Goal: Information Seeking & Learning: Learn about a topic

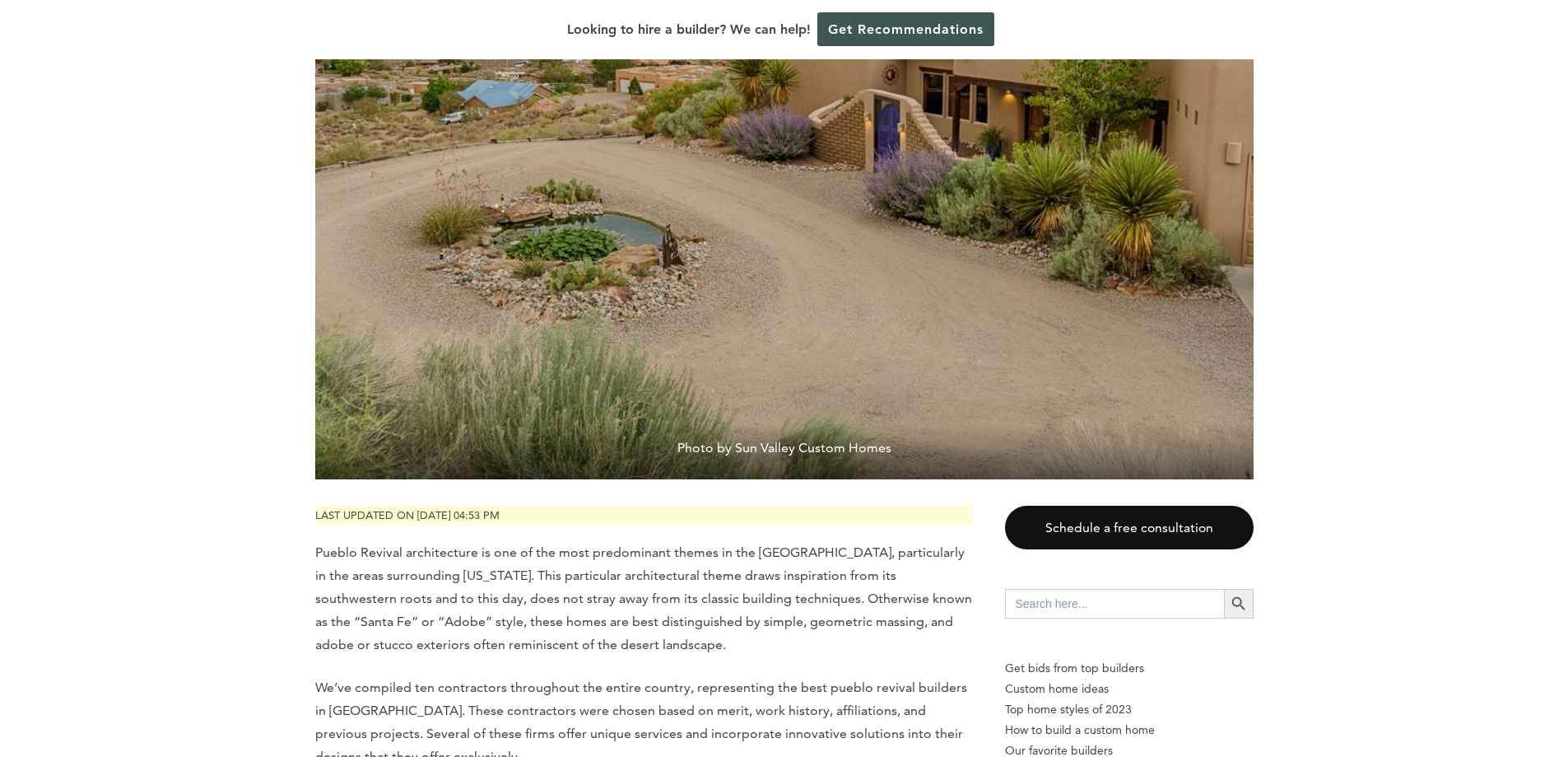
scroll to position [428, 0]
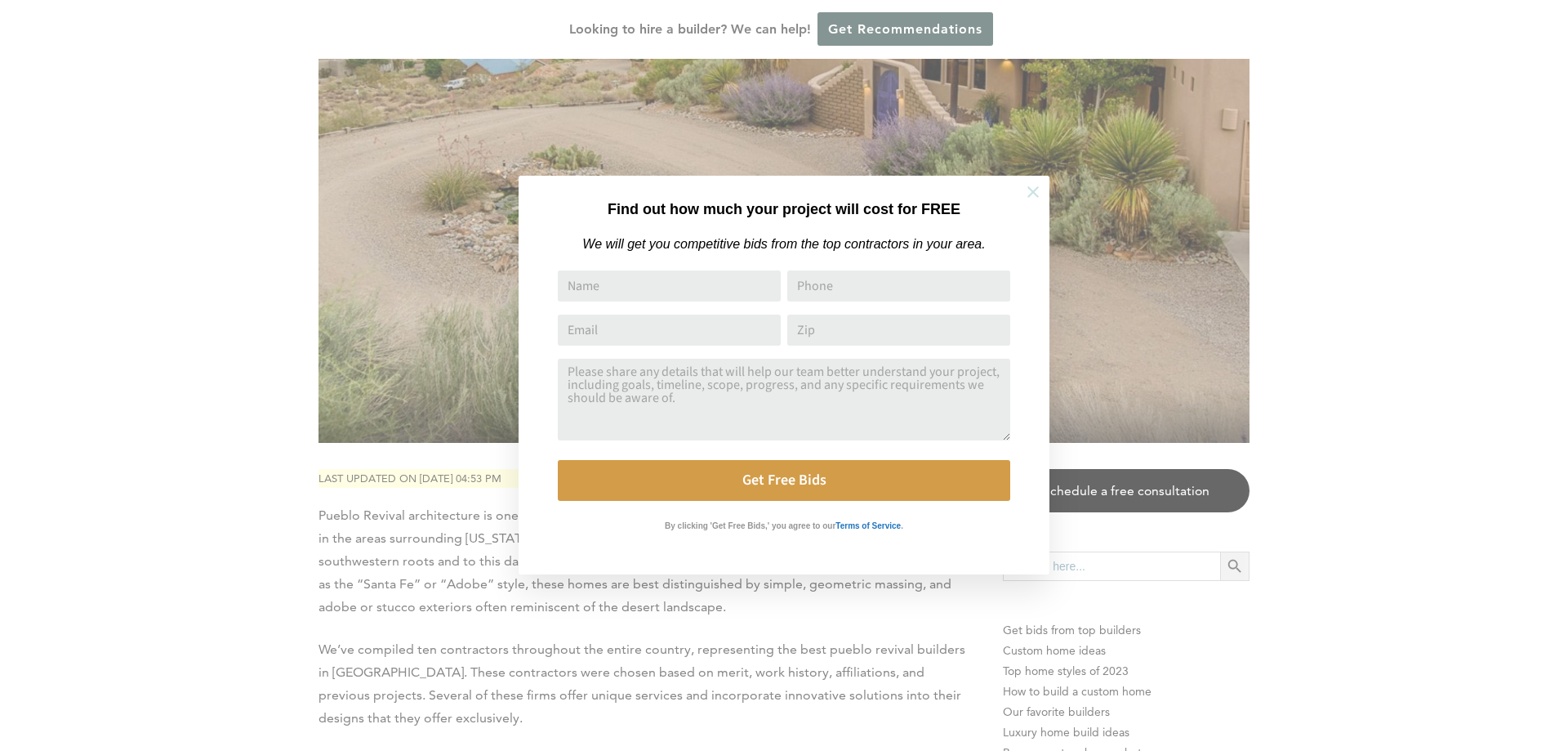
click at [1036, 190] on icon at bounding box center [1033, 192] width 11 height 11
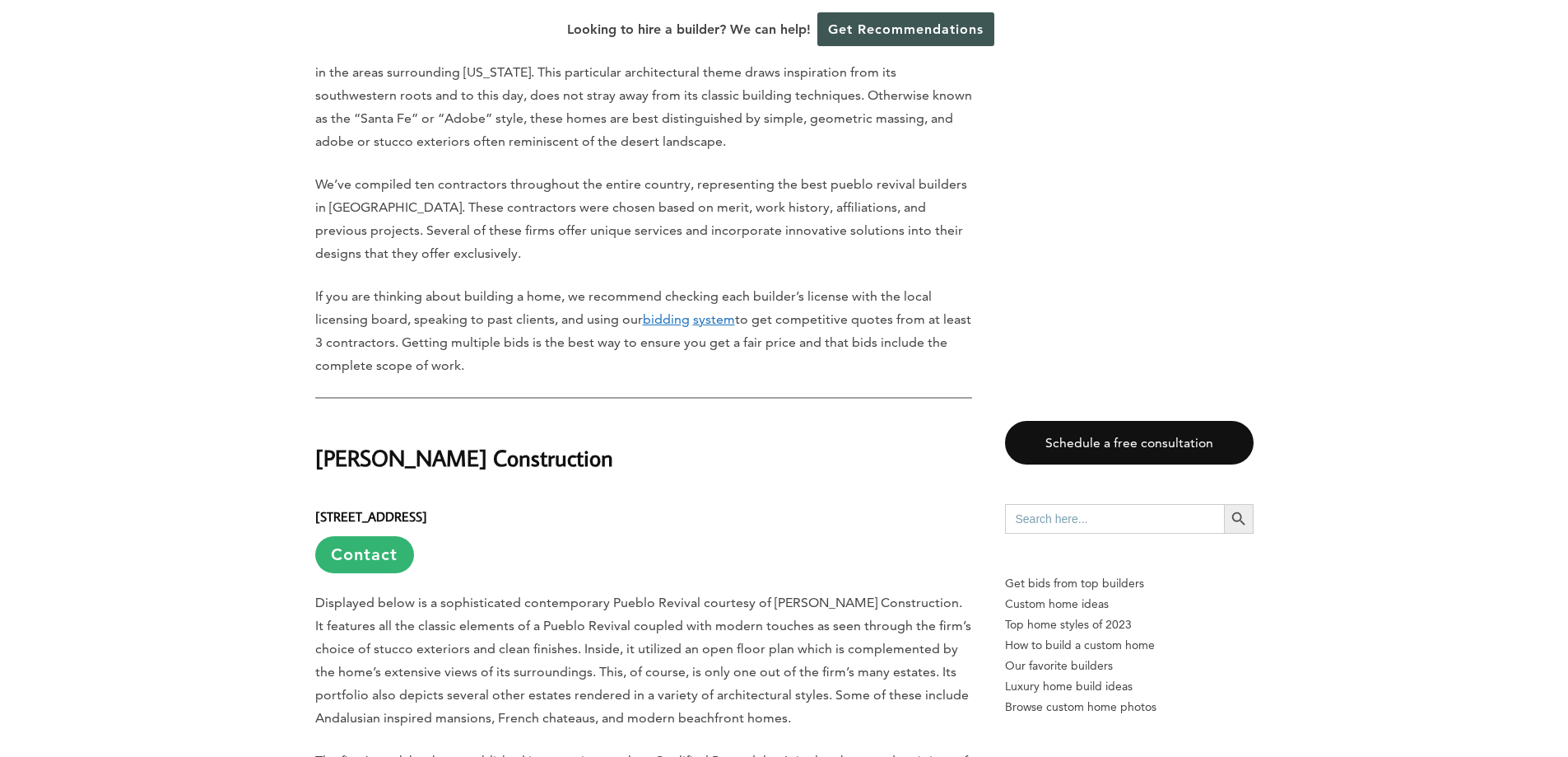
scroll to position [1004, 0]
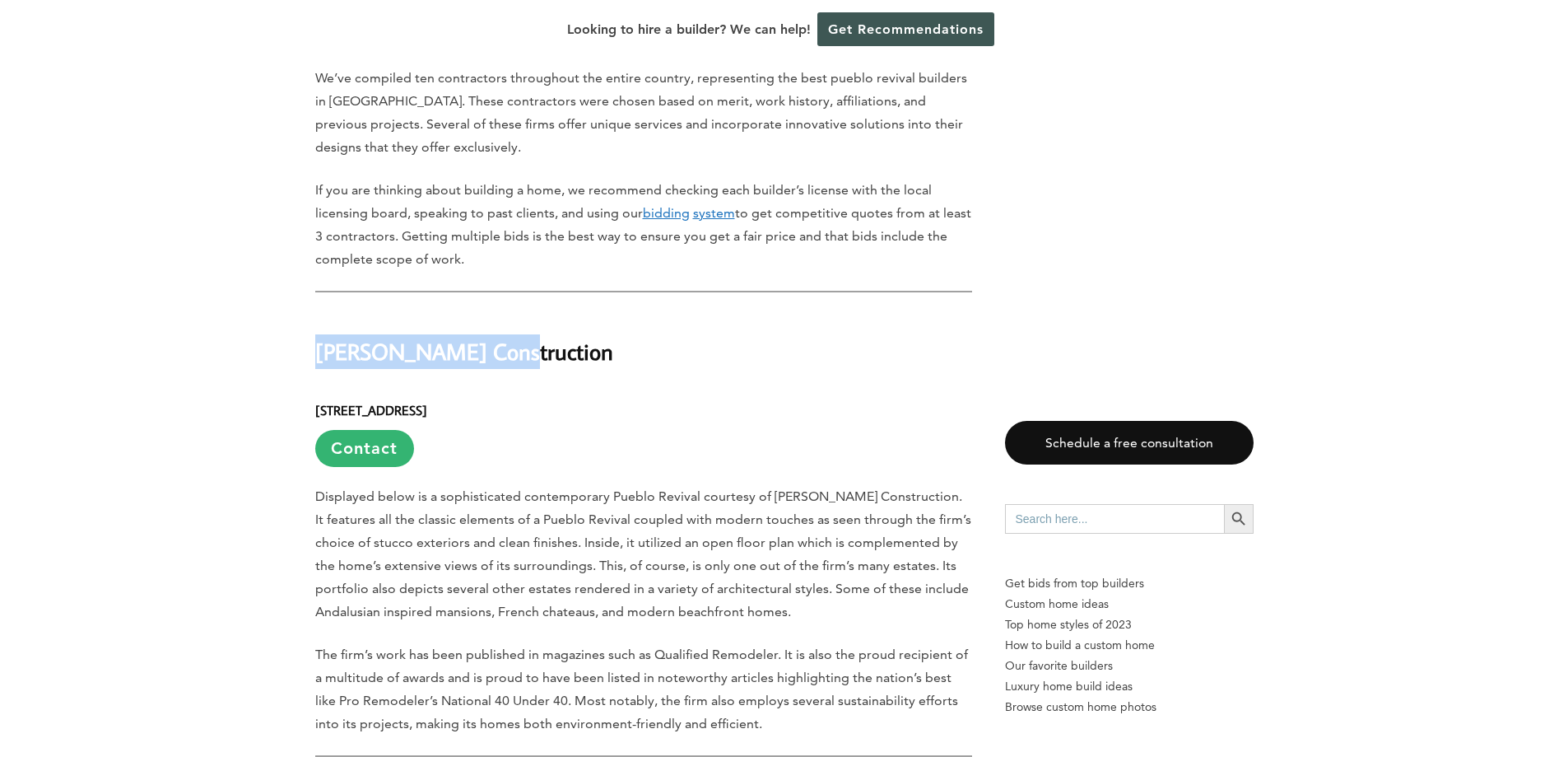
drag, startPoint x: 494, startPoint y: 311, endPoint x: 316, endPoint y: 312, distance: 178.0
click at [316, 312] on h2 "[PERSON_NAME] Construction" at bounding box center [643, 340] width 656 height 57
copy h2 "[PERSON_NAME] Construction"
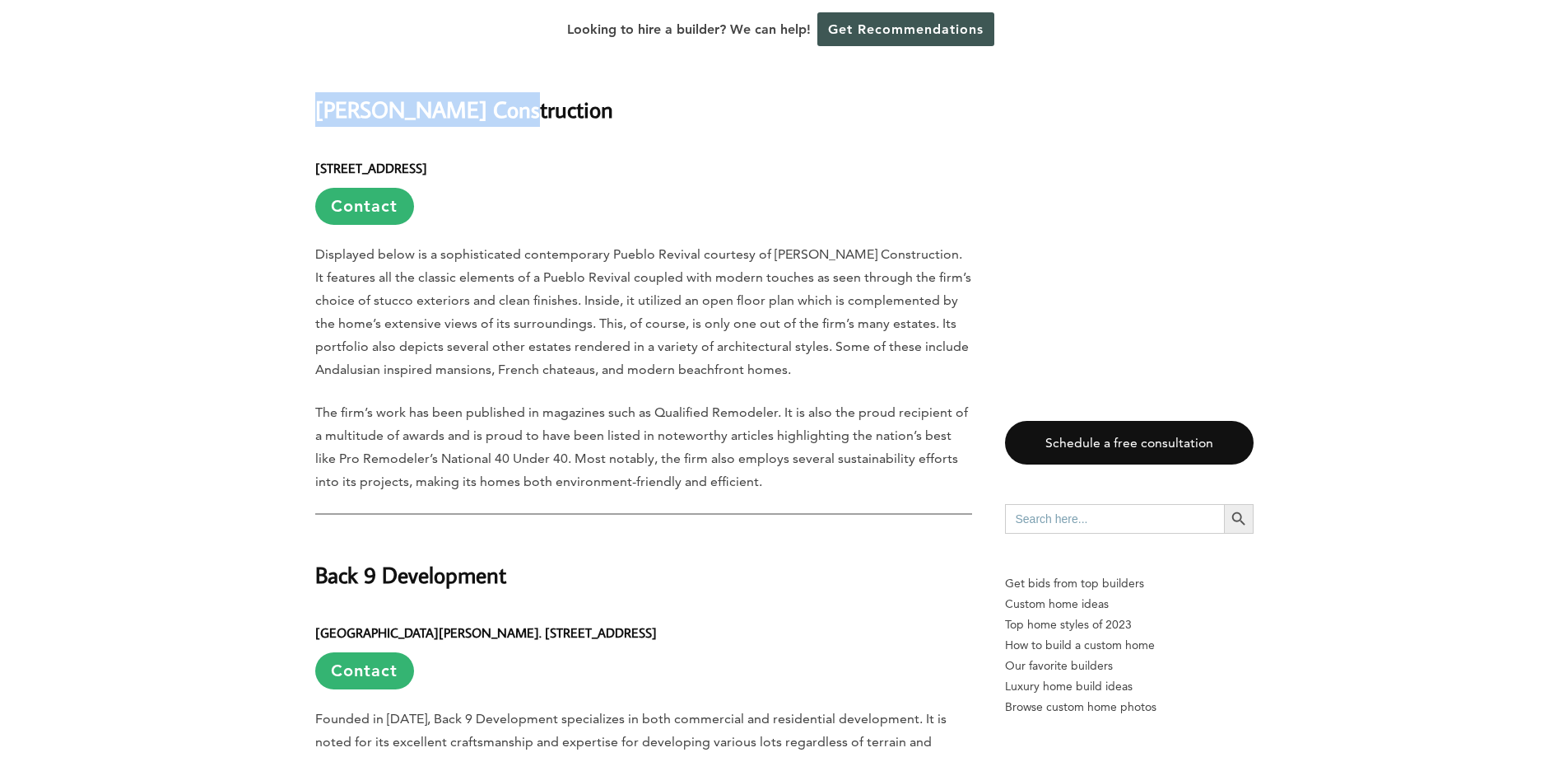
scroll to position [1251, 0]
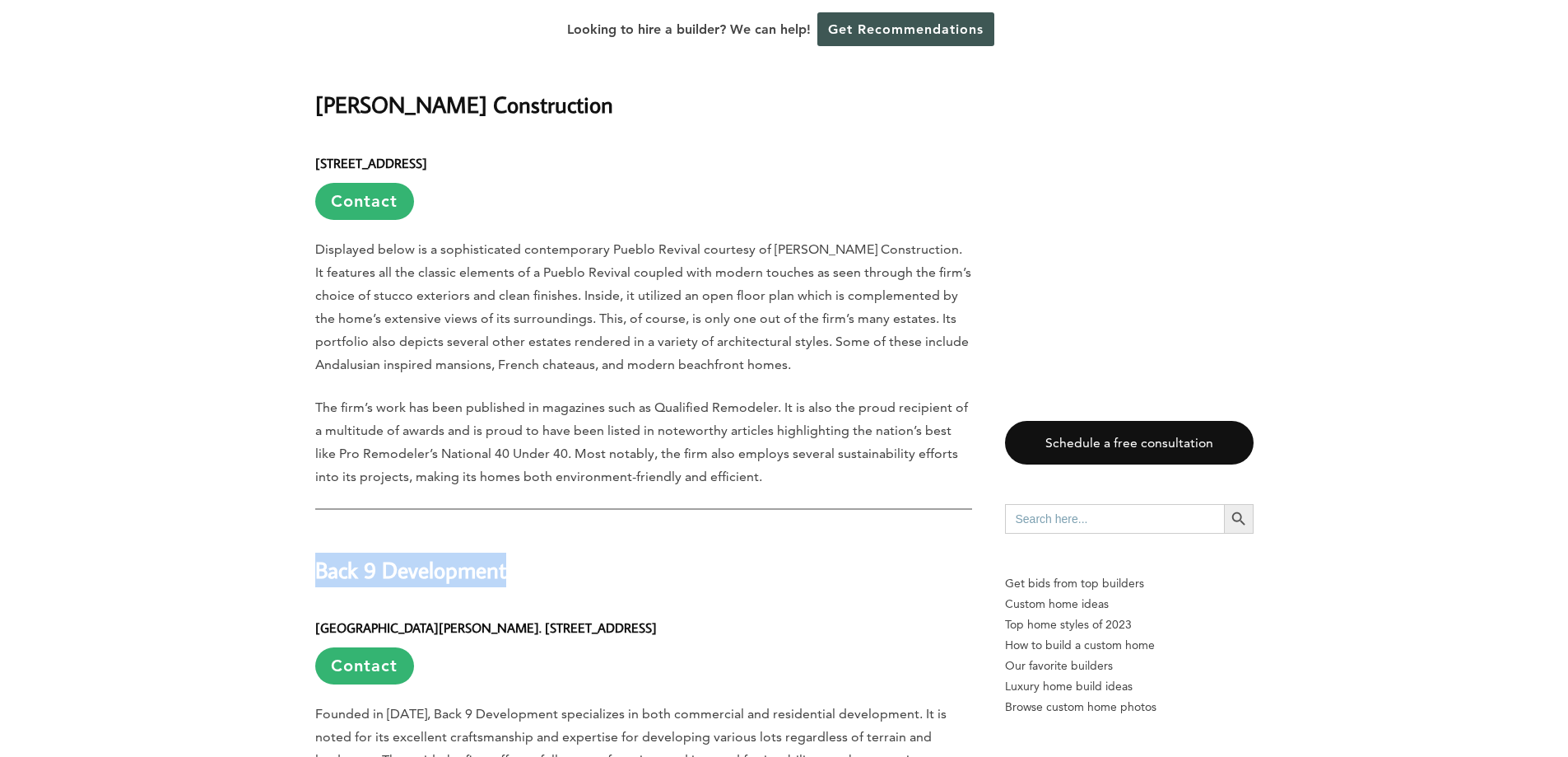
drag, startPoint x: 527, startPoint y: 529, endPoint x: 317, endPoint y: 527, distance: 210.0
click at [317, 529] on h2 "Back 9 Development" at bounding box center [643, 557] width 656 height 57
copy h2 "Back 9 Development"
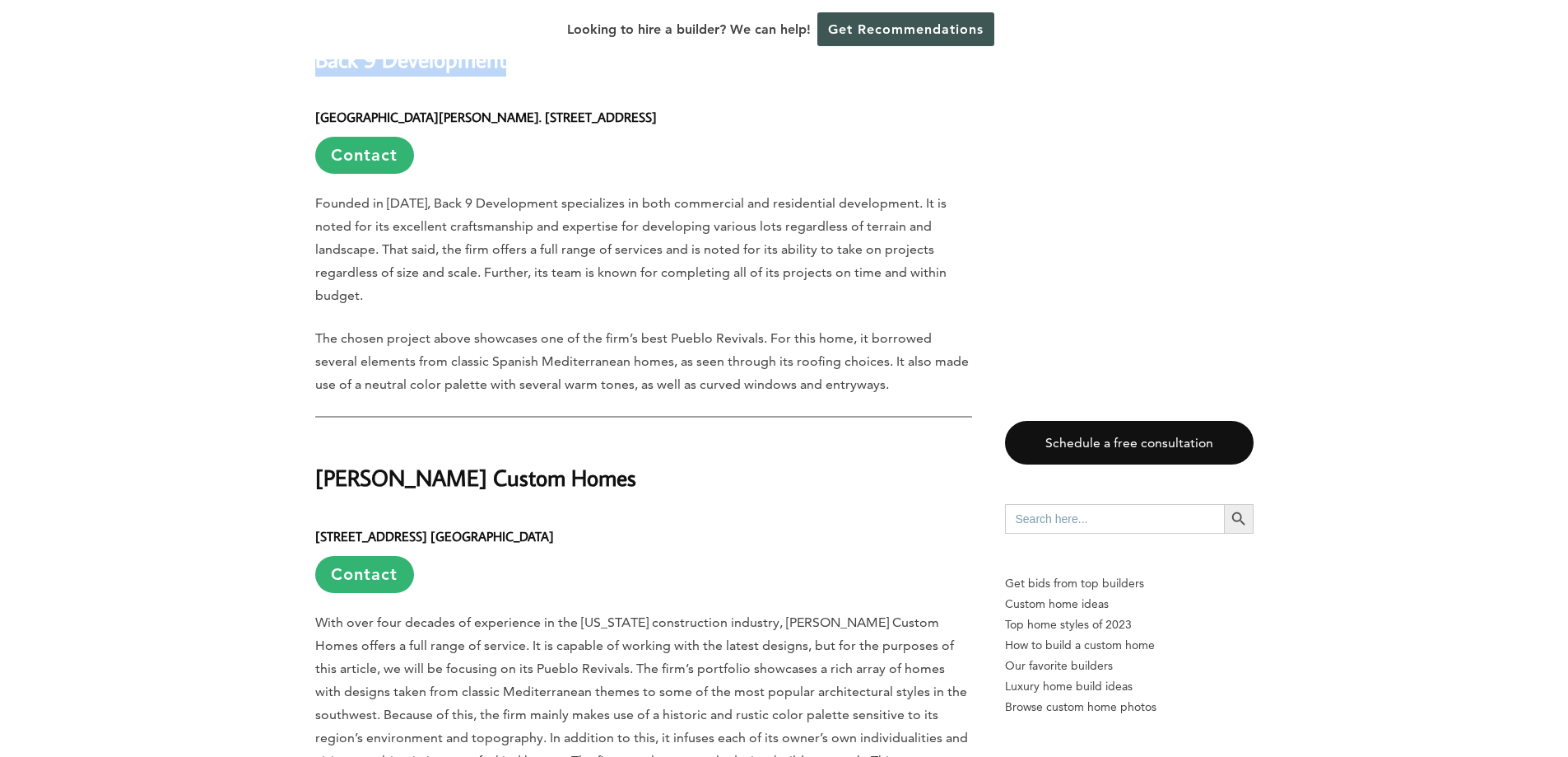
scroll to position [1828, 0]
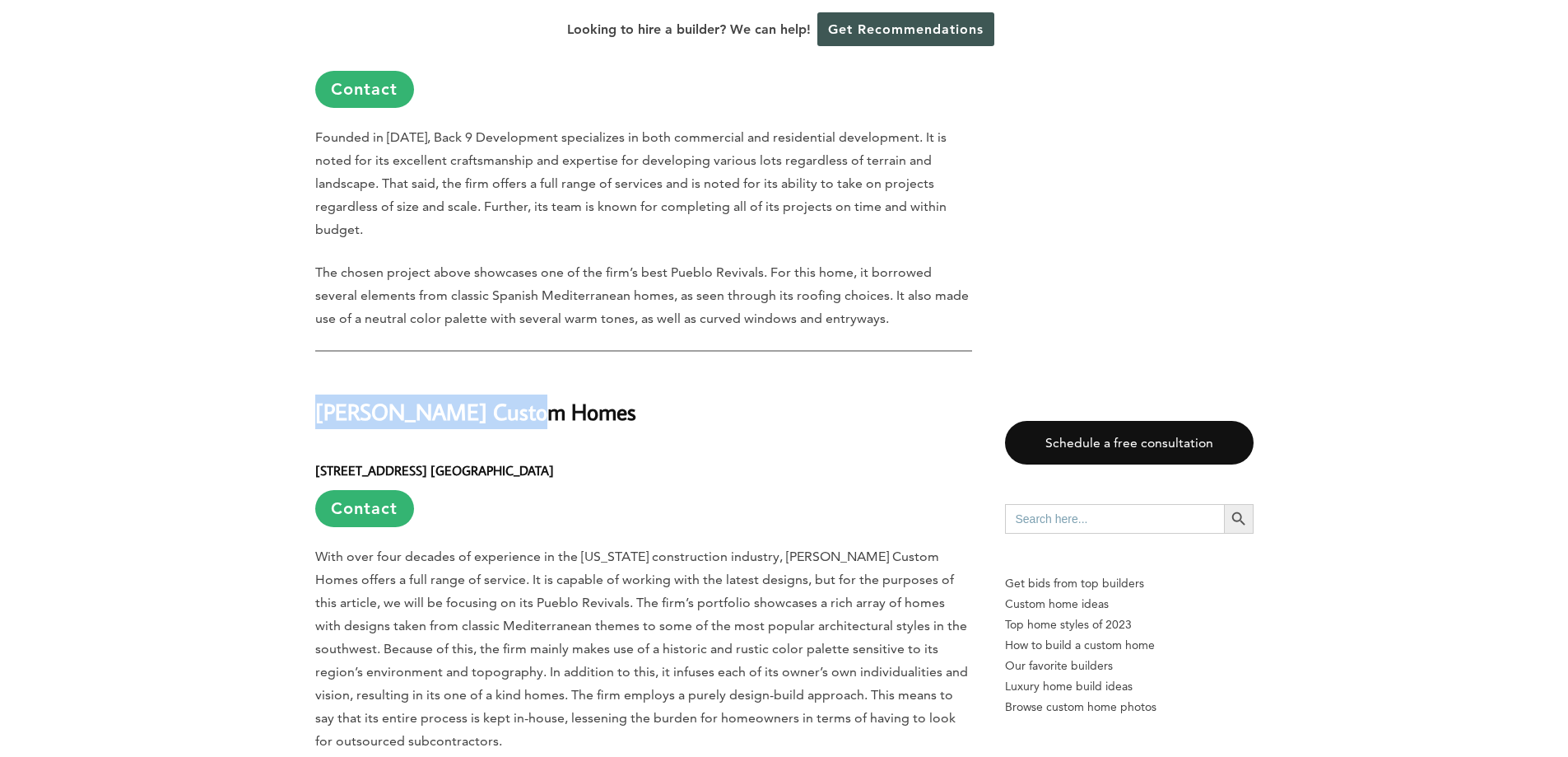
drag, startPoint x: 524, startPoint y: 350, endPoint x: 315, endPoint y: 352, distance: 209.0
click at [316, 372] on h2 "[PERSON_NAME] Custom Homes" at bounding box center [643, 399] width 656 height 57
copy h2 "[PERSON_NAME] Custom Homes"
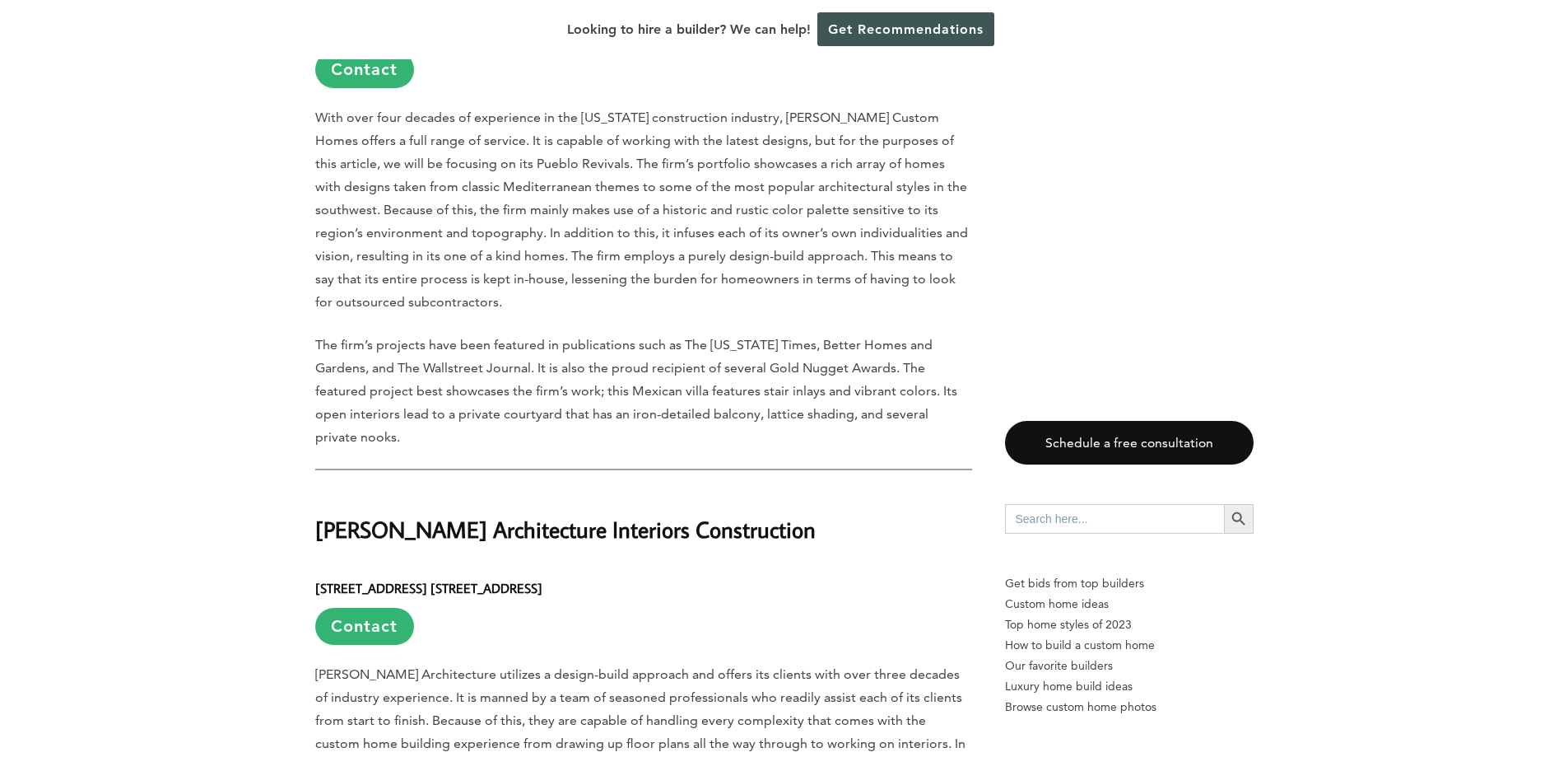
scroll to position [2322, 0]
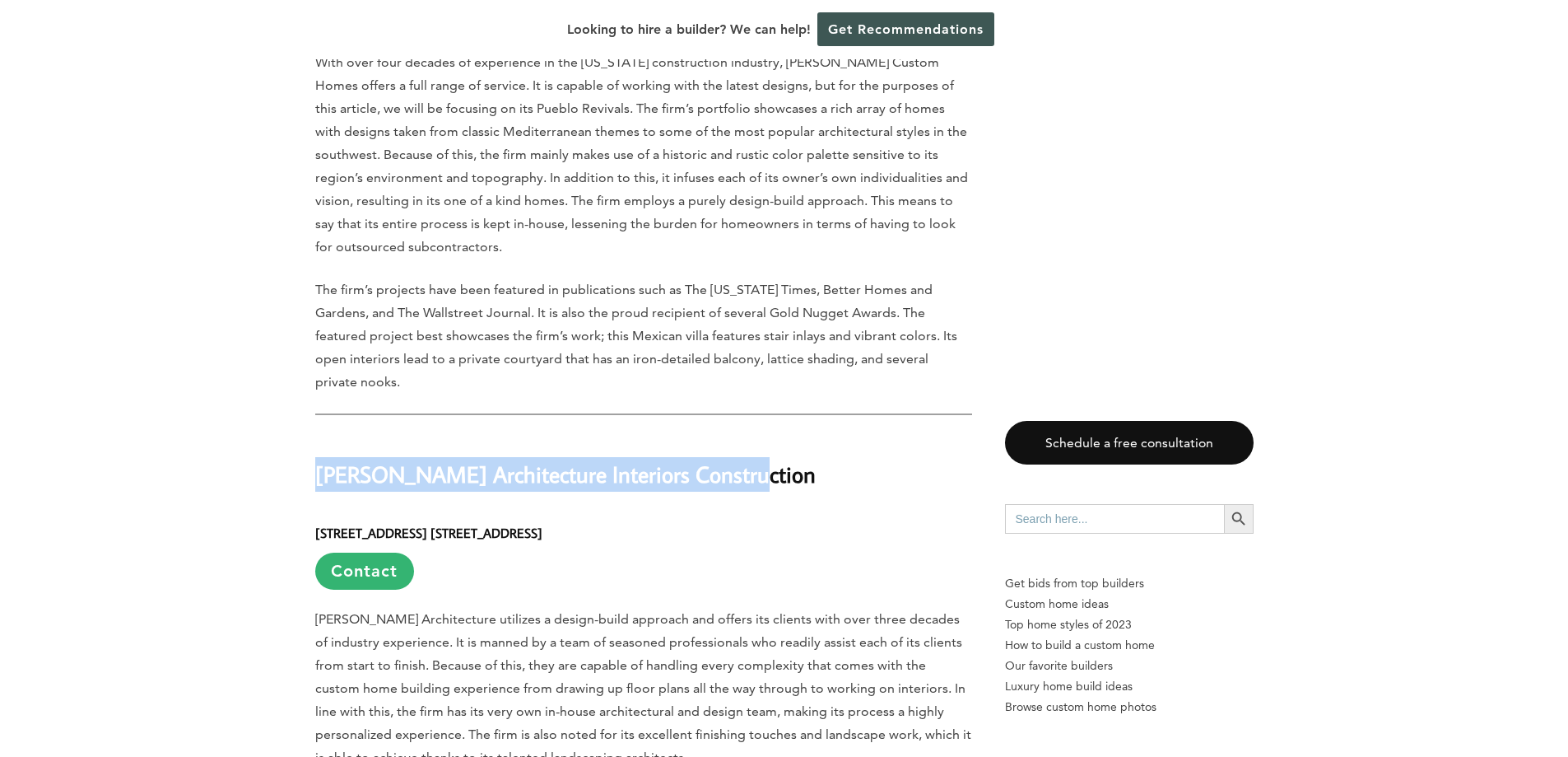
drag, startPoint x: 724, startPoint y: 390, endPoint x: 314, endPoint y: 385, distance: 410.0
copy h2 "[PERSON_NAME] Architecture Interiors Construction"
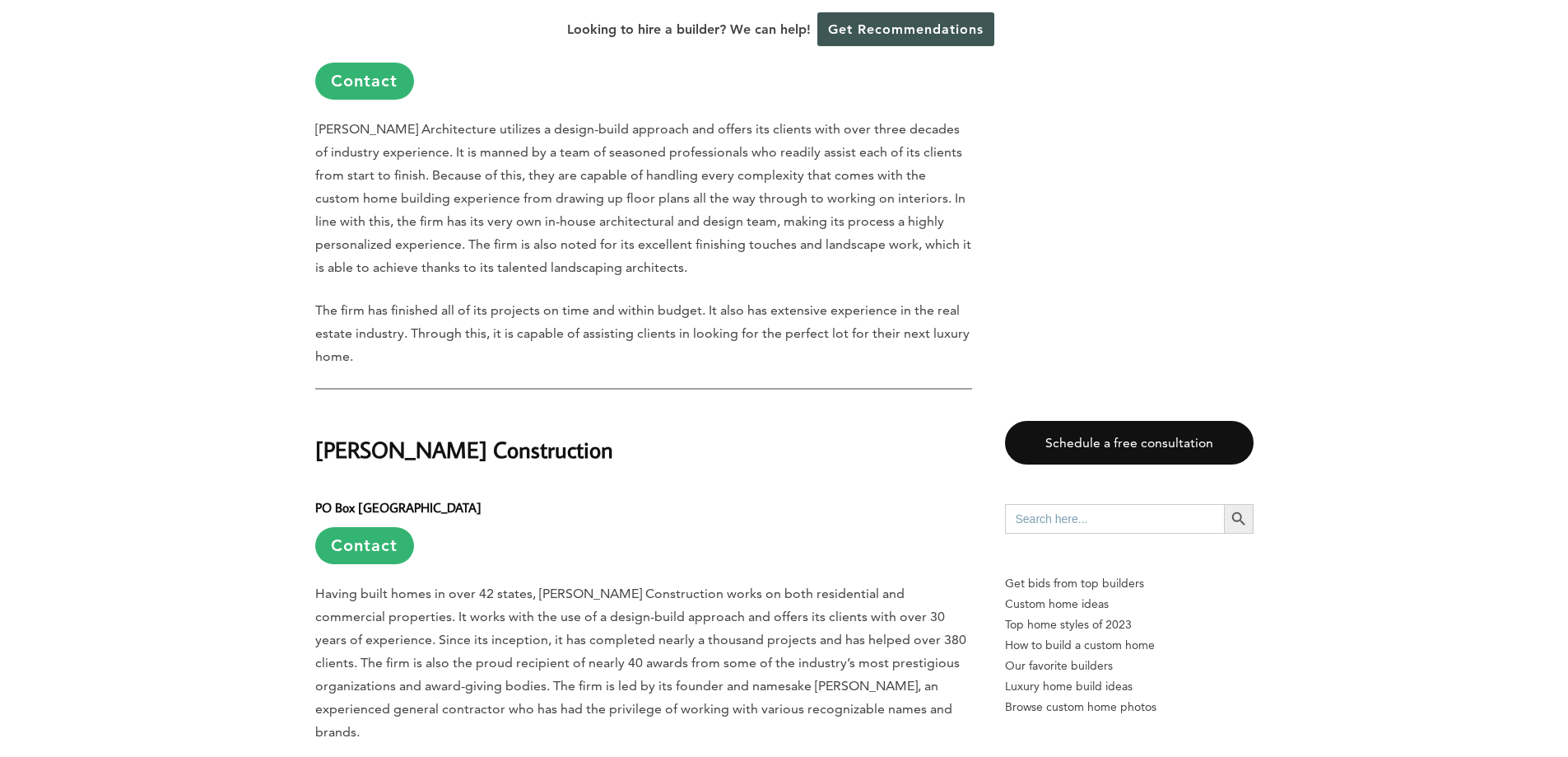
scroll to position [2816, 0]
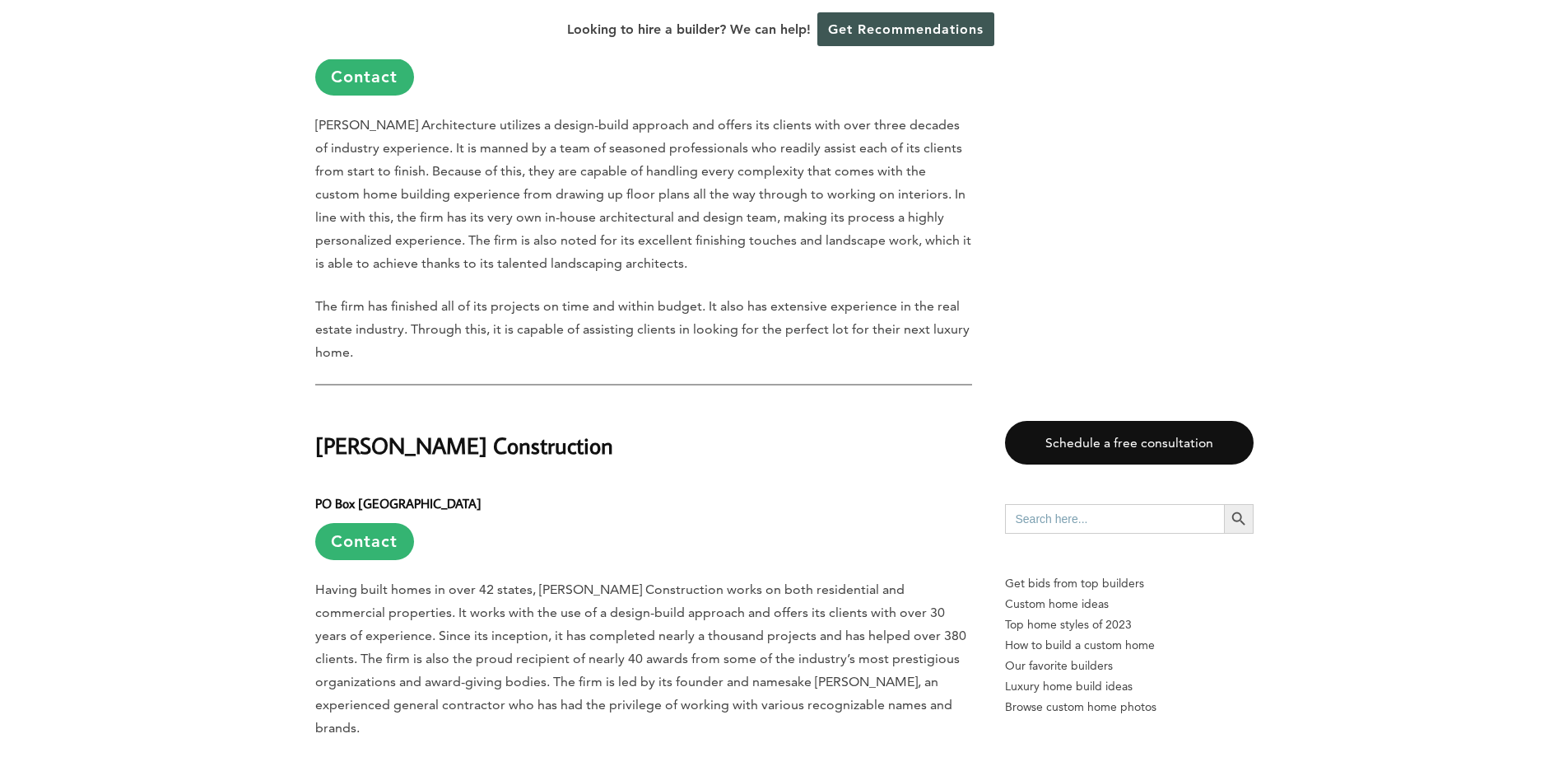
drag, startPoint x: 609, startPoint y: 367, endPoint x: 319, endPoint y: 366, distance: 290.0
click at [319, 405] on h2 "[PERSON_NAME] Construction" at bounding box center [643, 433] width 656 height 57
copy h2 "[PERSON_NAME] Construction"
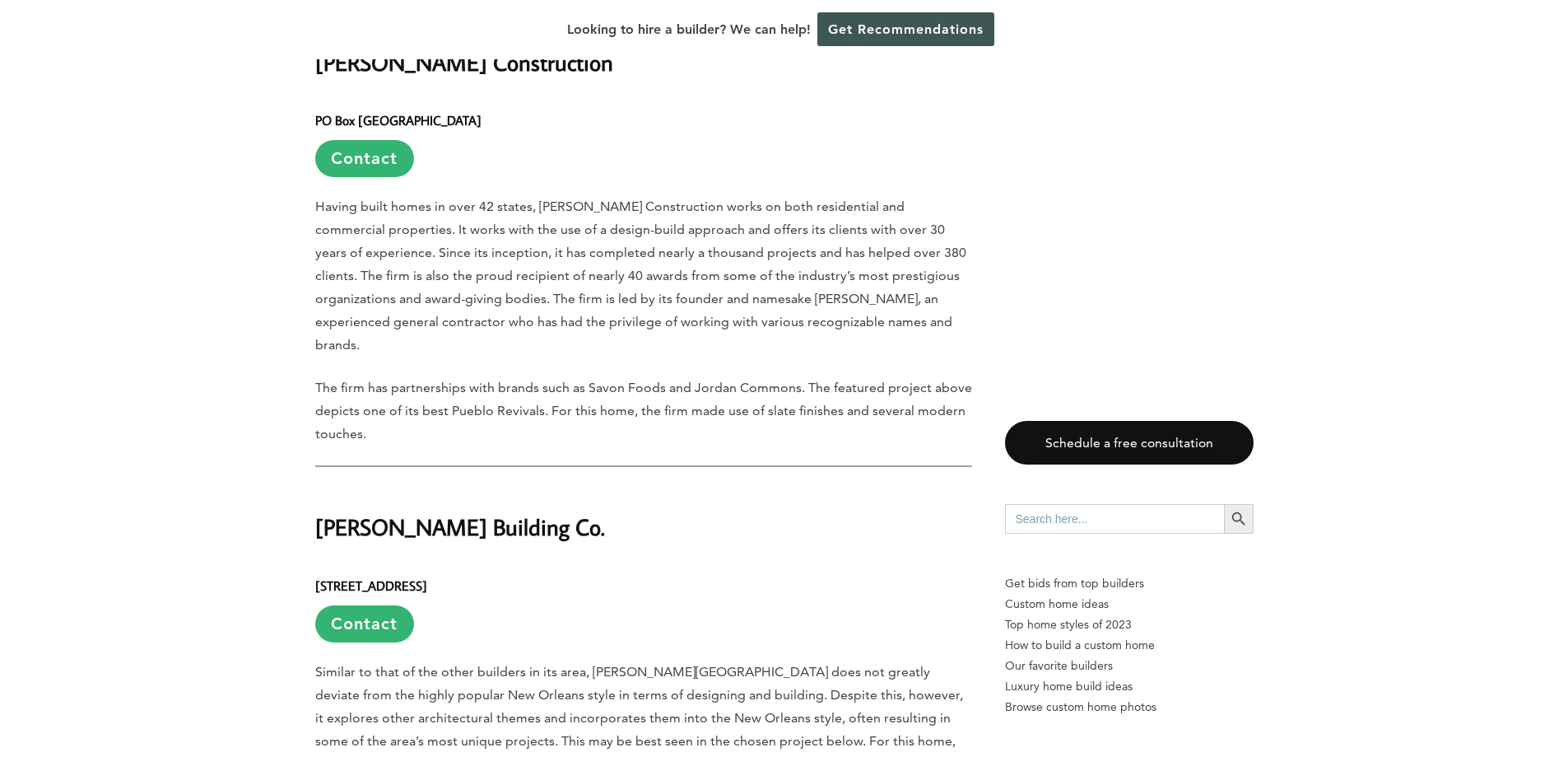
scroll to position [3228, 0]
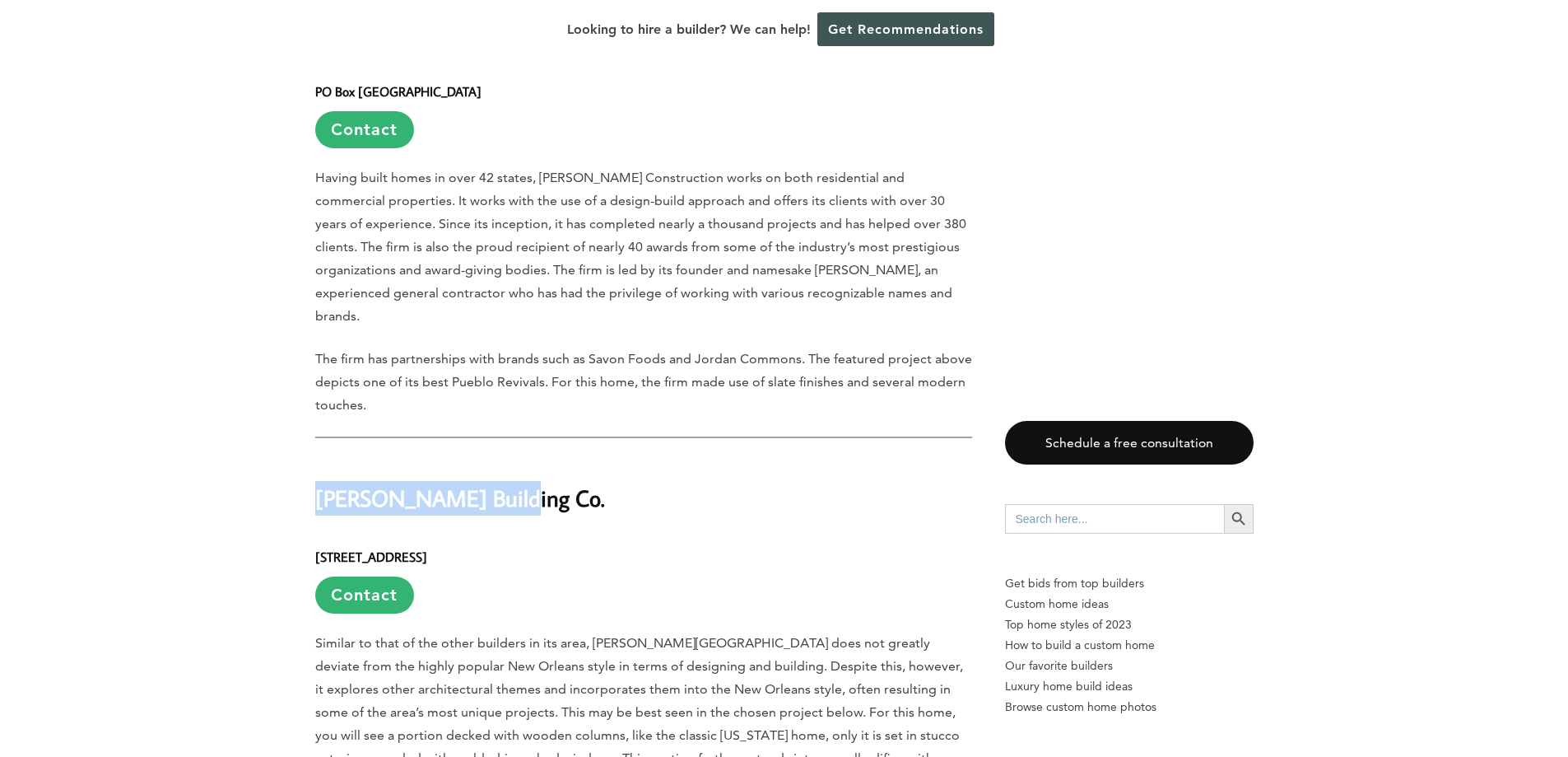
drag, startPoint x: 497, startPoint y: 410, endPoint x: 321, endPoint y: 405, distance: 176.1
click at [321, 458] on h2 "[PERSON_NAME] Building Co." at bounding box center [643, 486] width 656 height 57
copy h2 "[PERSON_NAME] Building Co."
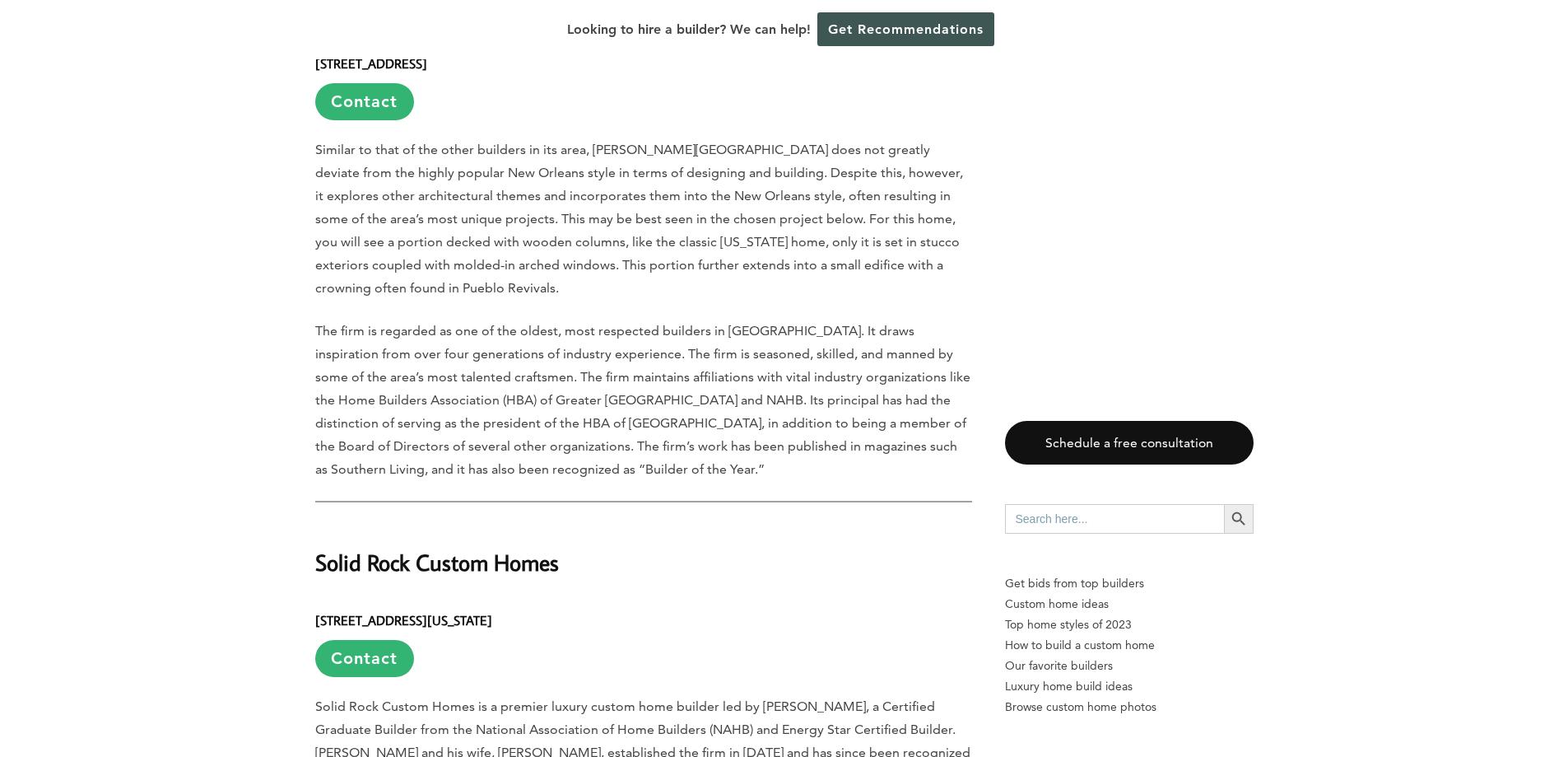
scroll to position [3722, 0]
drag, startPoint x: 556, startPoint y: 477, endPoint x: 318, endPoint y: 476, distance: 238.0
click at [318, 521] on h2 "Solid Rock Custom Homes" at bounding box center [643, 549] width 656 height 57
copy h2 "Solid Rock Custom Homes"
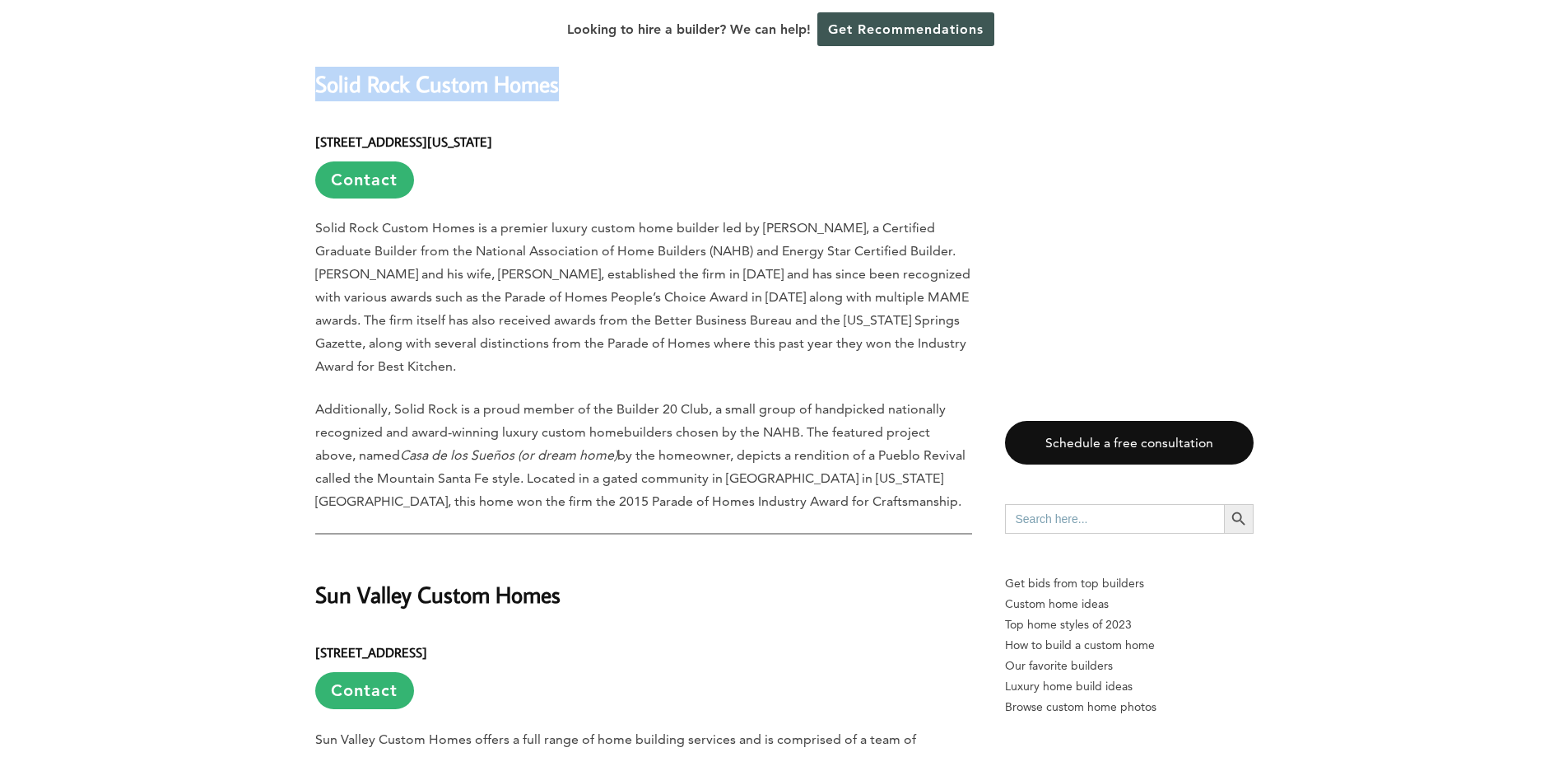
scroll to position [4216, 0]
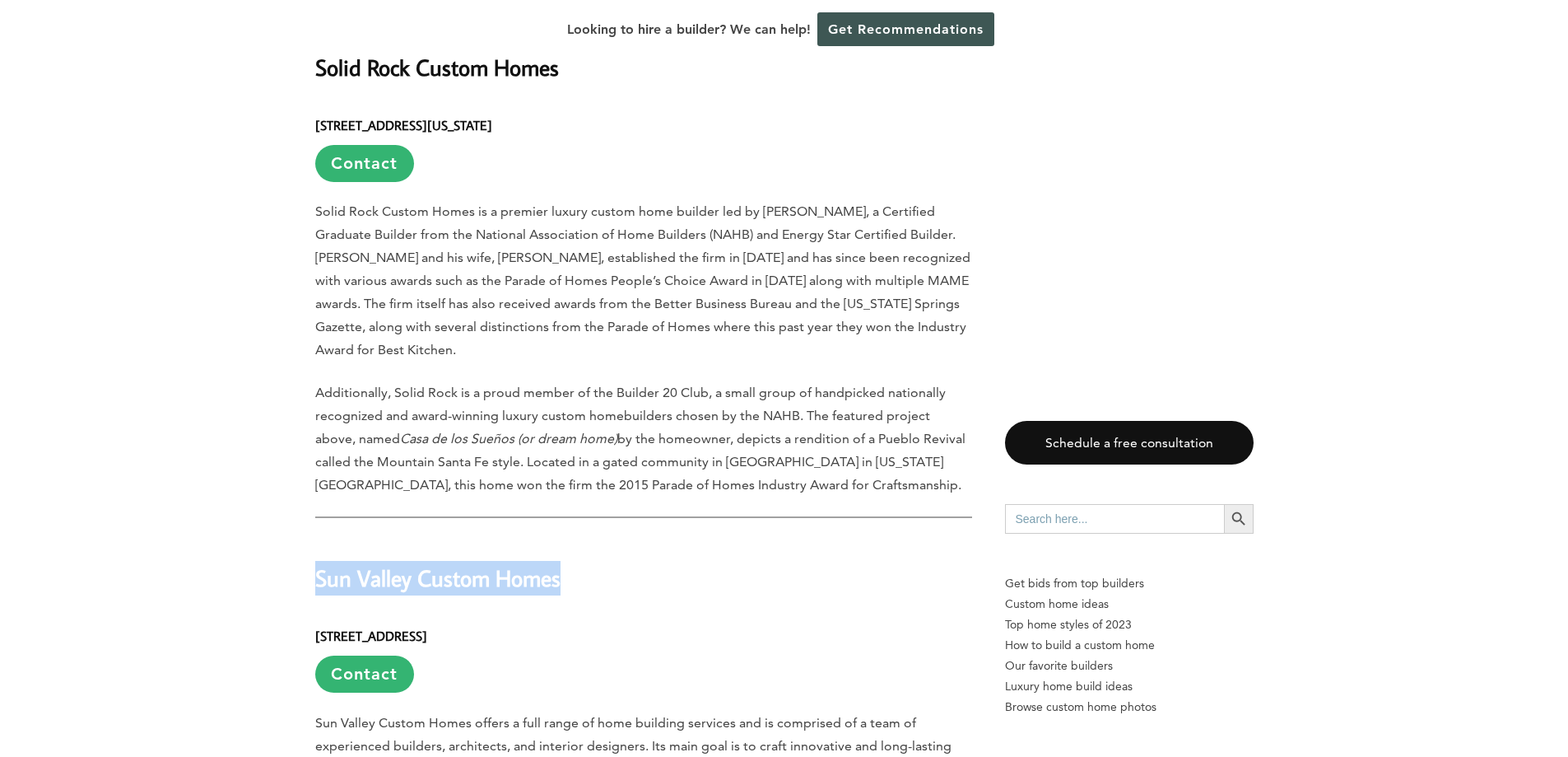
drag, startPoint x: 578, startPoint y: 471, endPoint x: 315, endPoint y: 471, distance: 263.0
click at [316, 538] on h2 "Sun Valley Custom Homes" at bounding box center [643, 566] width 656 height 57
copy h2 "Sun Valley Custom Homes"
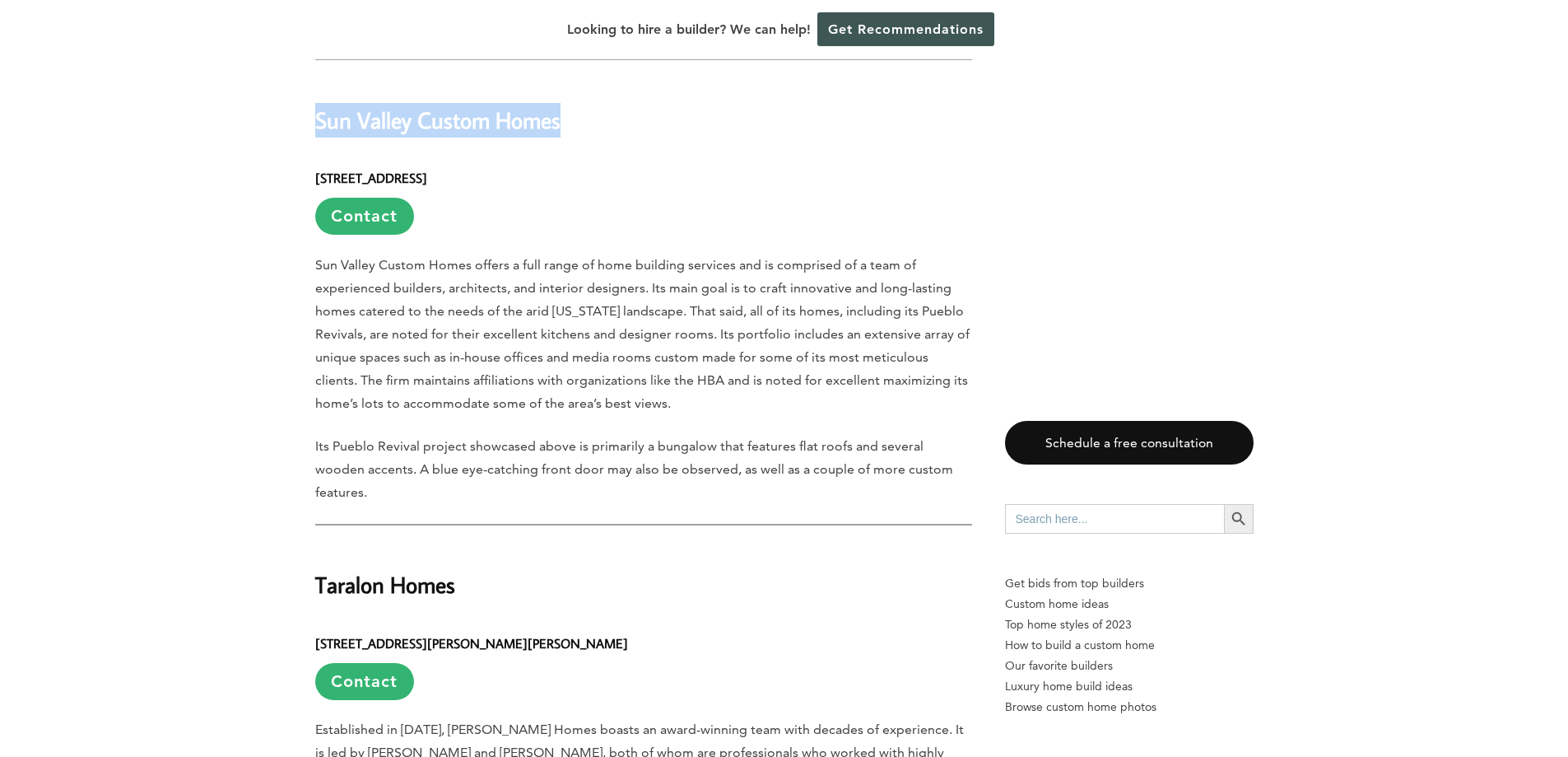
scroll to position [4709, 0]
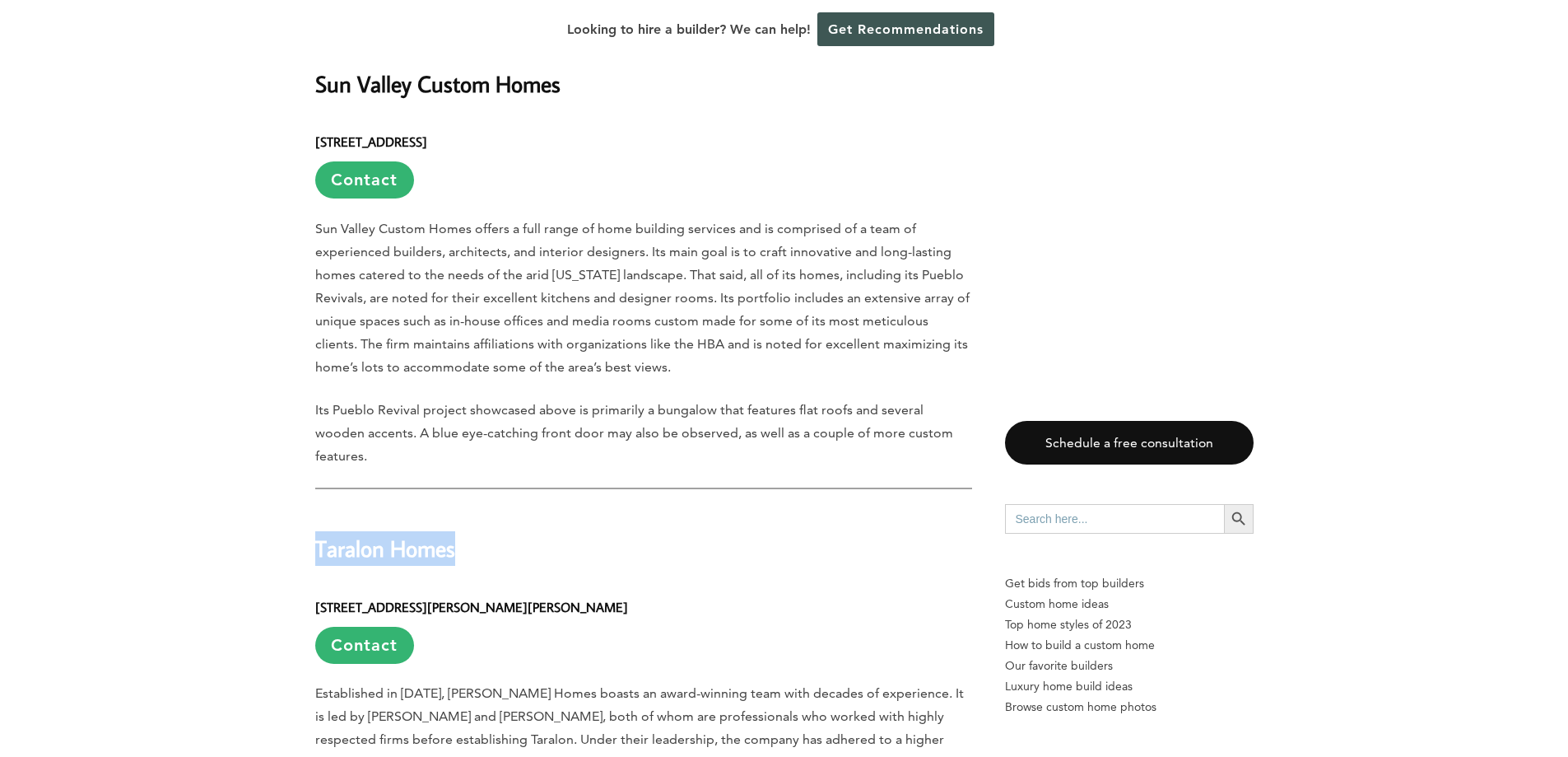
drag, startPoint x: 474, startPoint y: 419, endPoint x: 316, endPoint y: 417, distance: 158.0
click at [316, 509] on h2 "Taralon Homes" at bounding box center [643, 537] width 656 height 57
copy h2 "Taralon Homes"
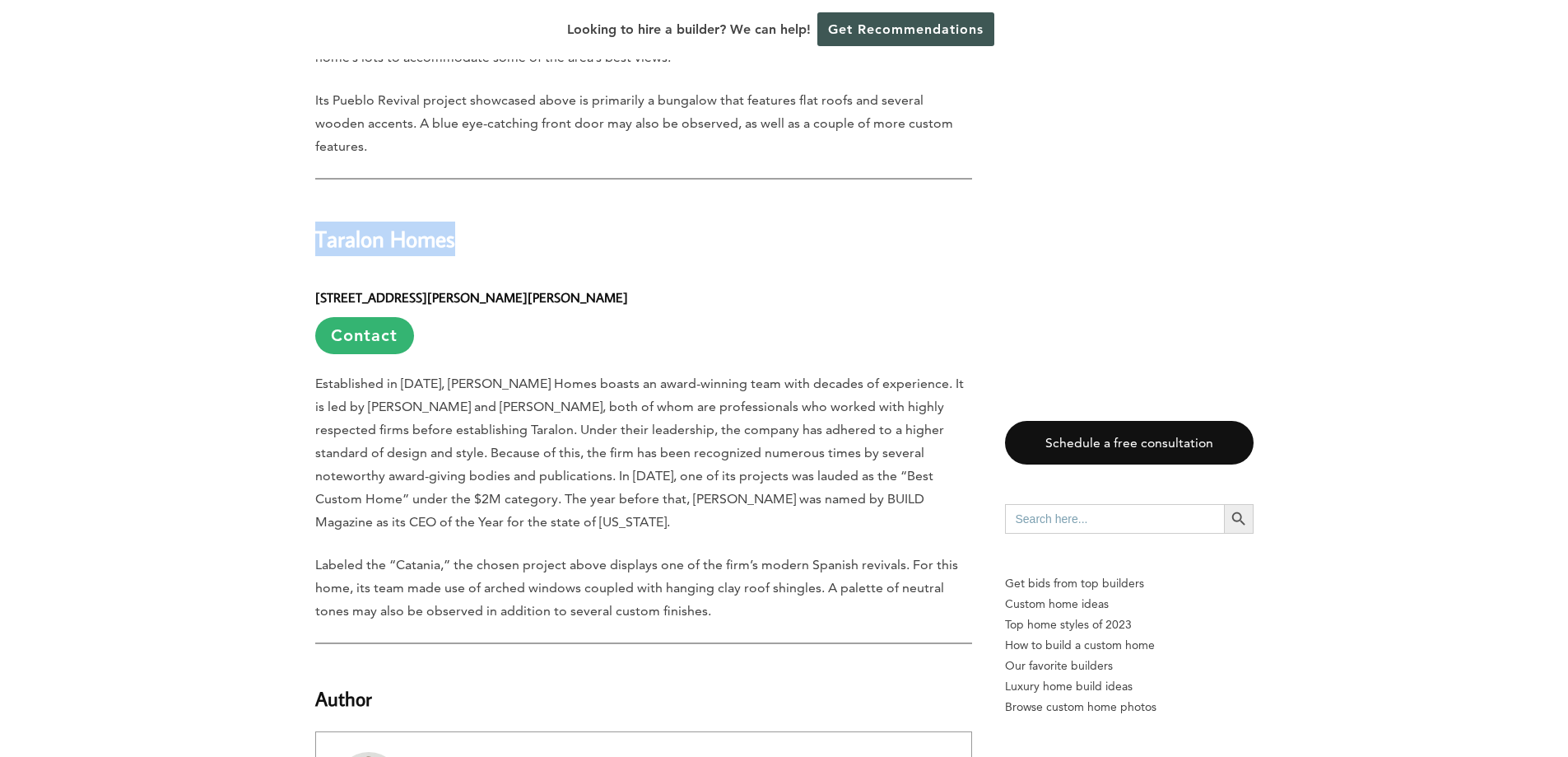
scroll to position [4956, 0]
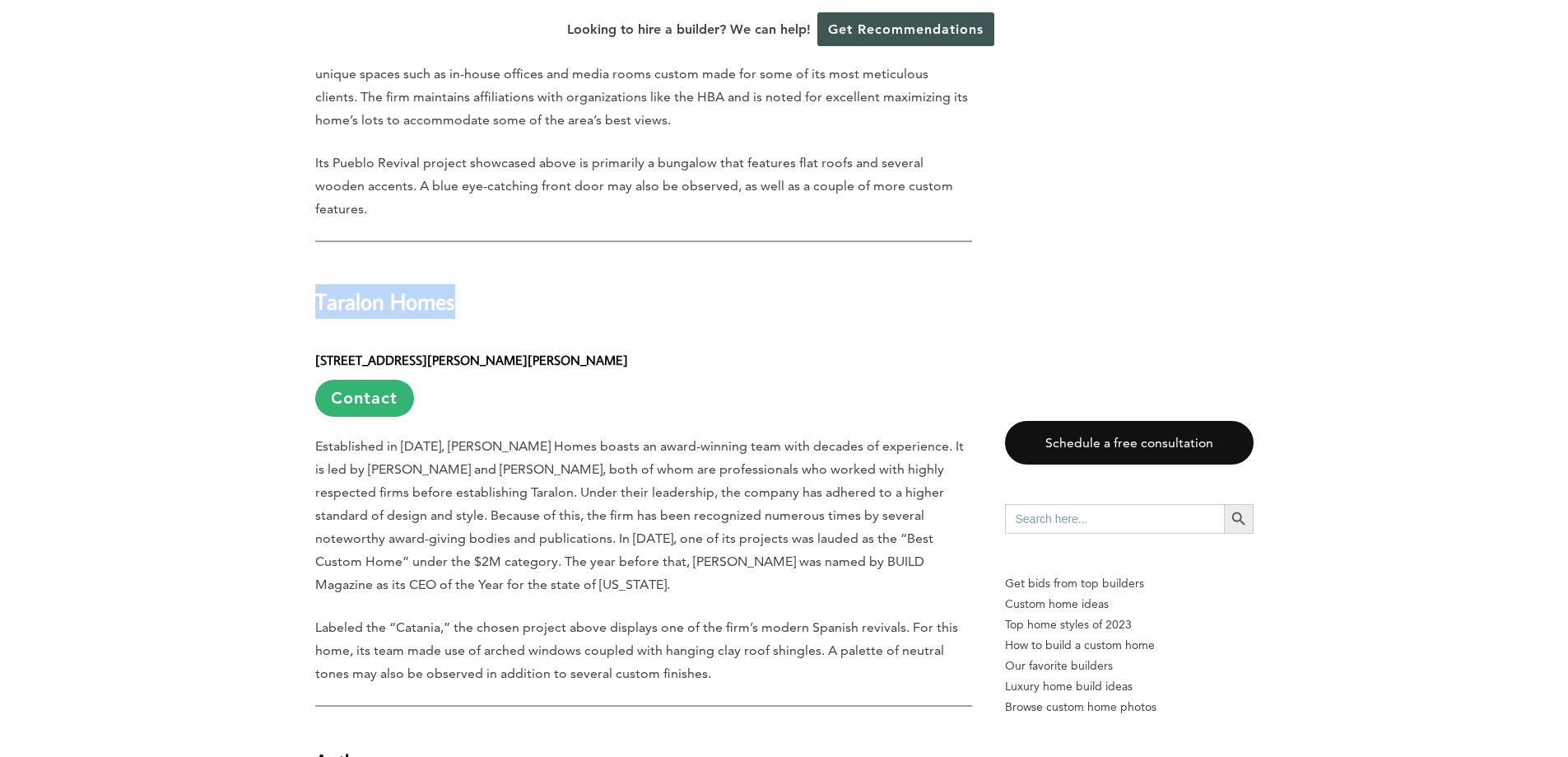
click at [402, 262] on h2 "Taralon Homes" at bounding box center [643, 290] width 656 height 57
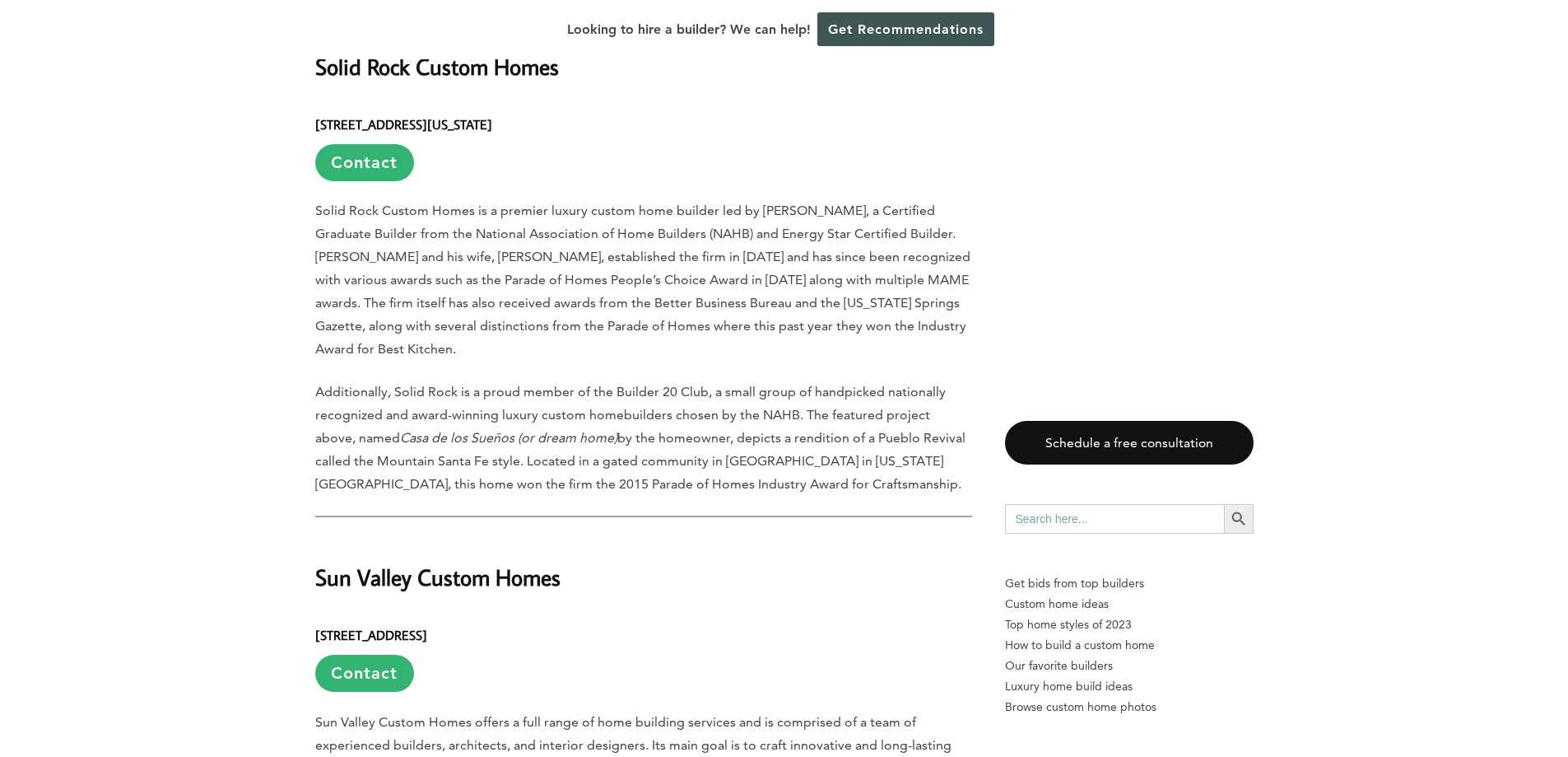
scroll to position [4216, 0]
